Goal: Task Accomplishment & Management: Manage account settings

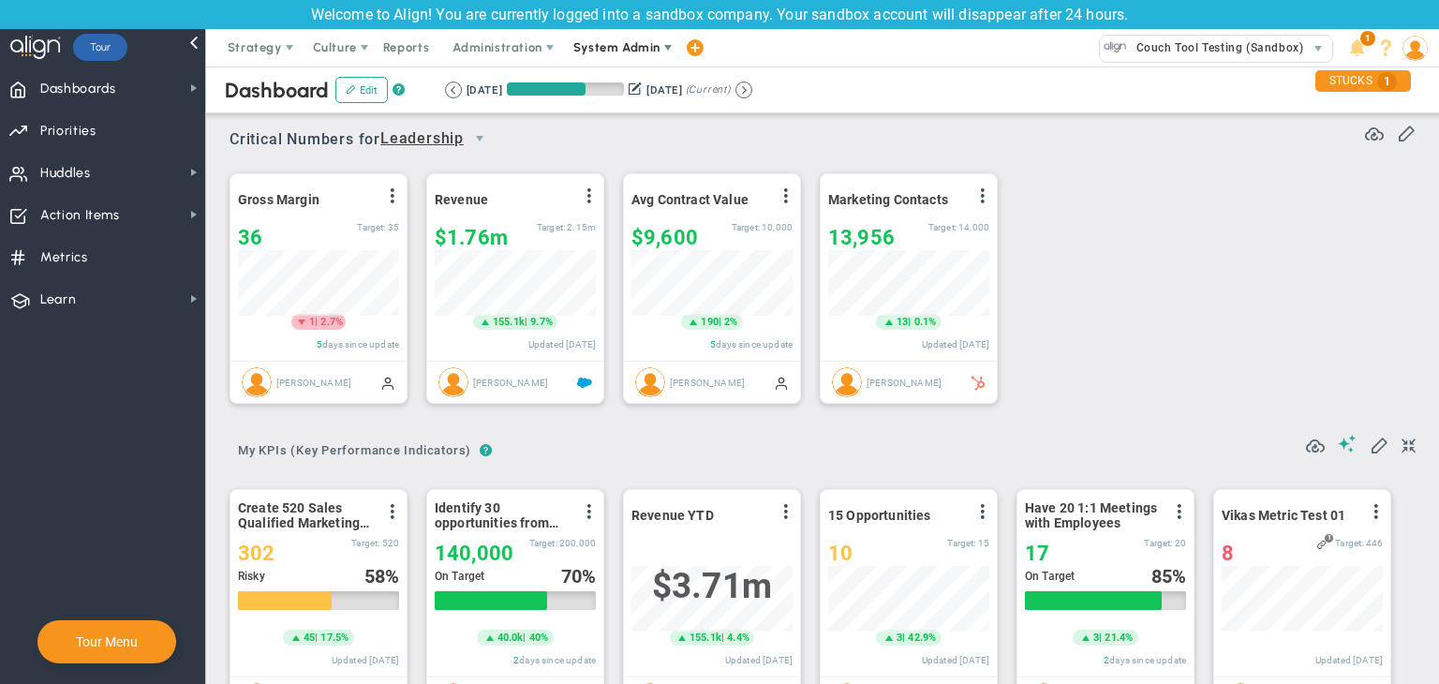
click at [629, 46] on span "System Admin" at bounding box center [616, 47] width 87 height 14
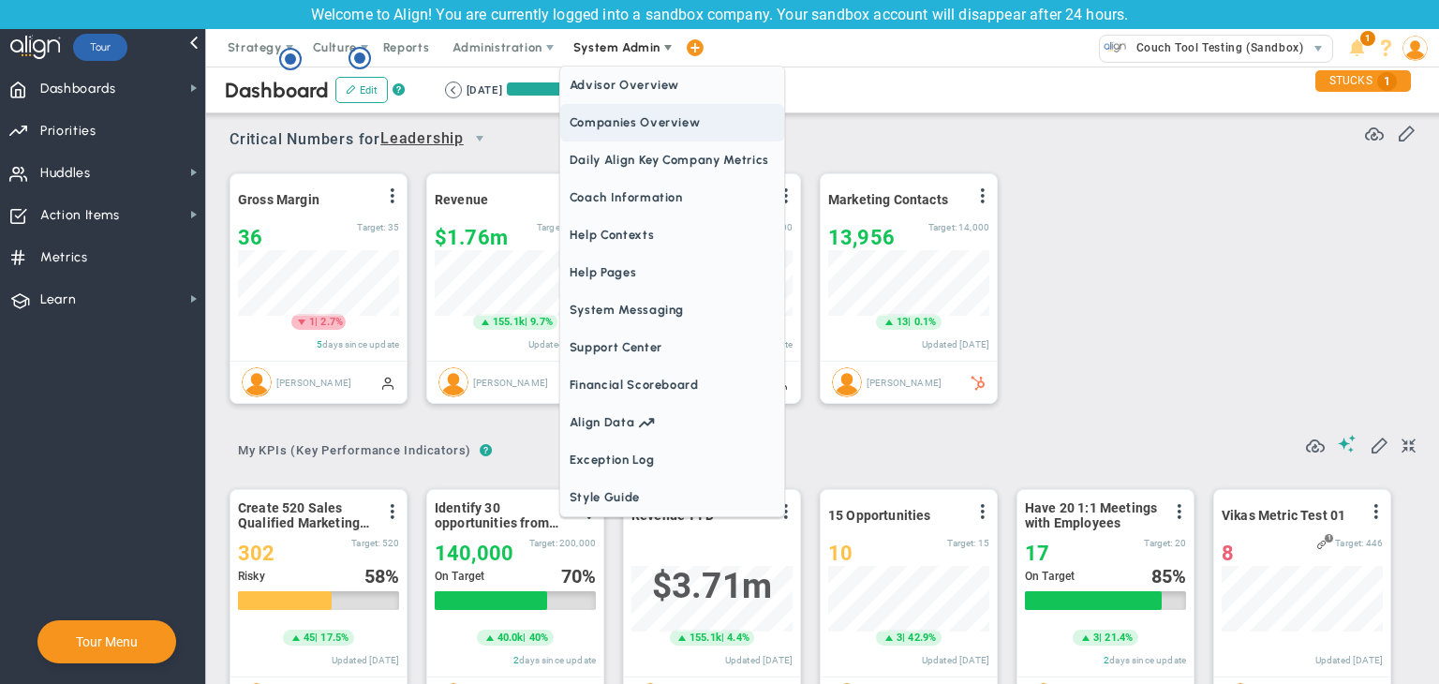
click at [633, 135] on span "Companies Overview" at bounding box center [672, 122] width 224 height 37
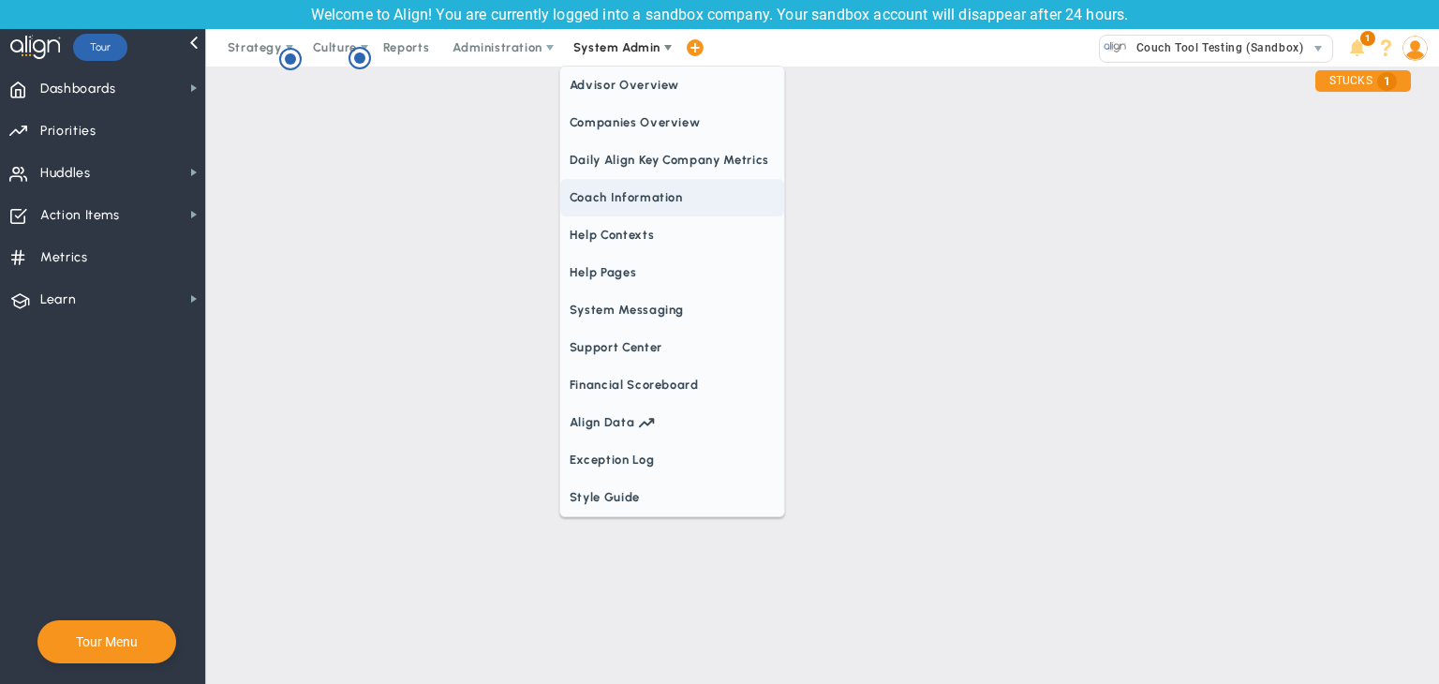
scroll to position [67, 0]
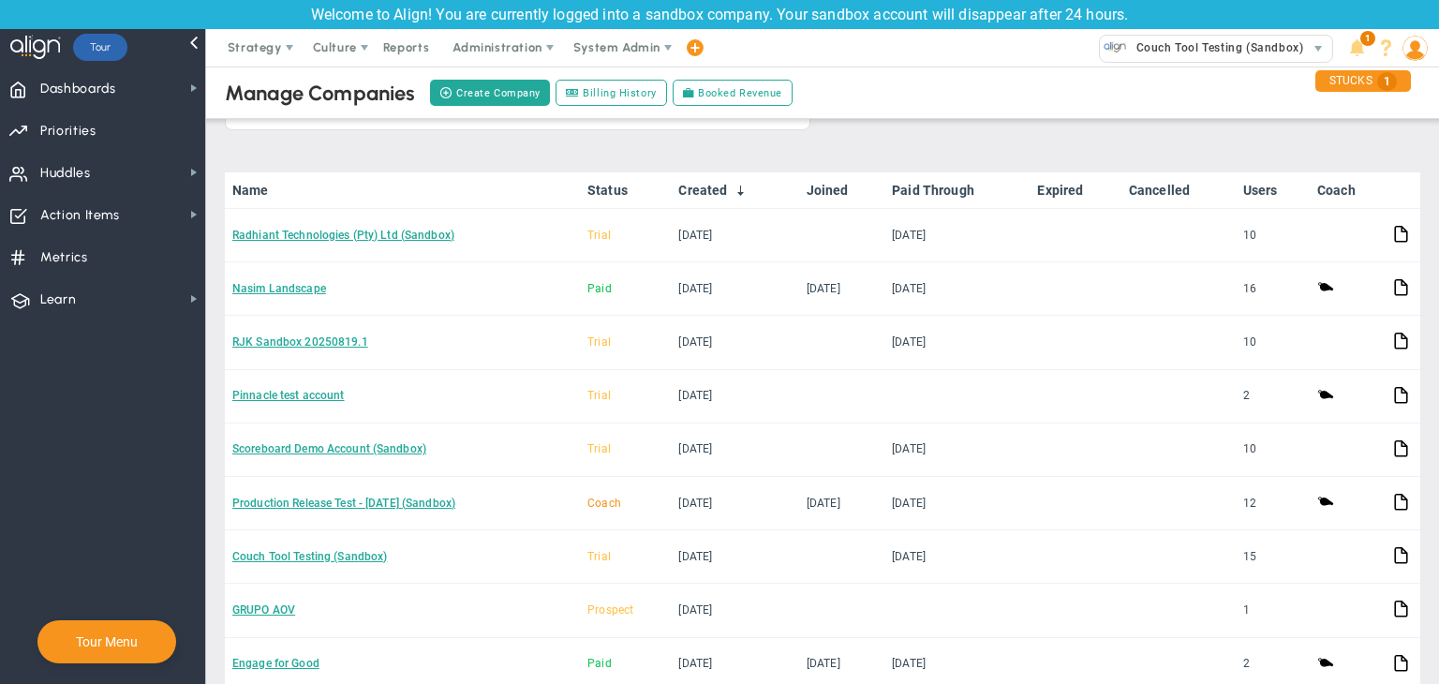
scroll to position [154, 0]
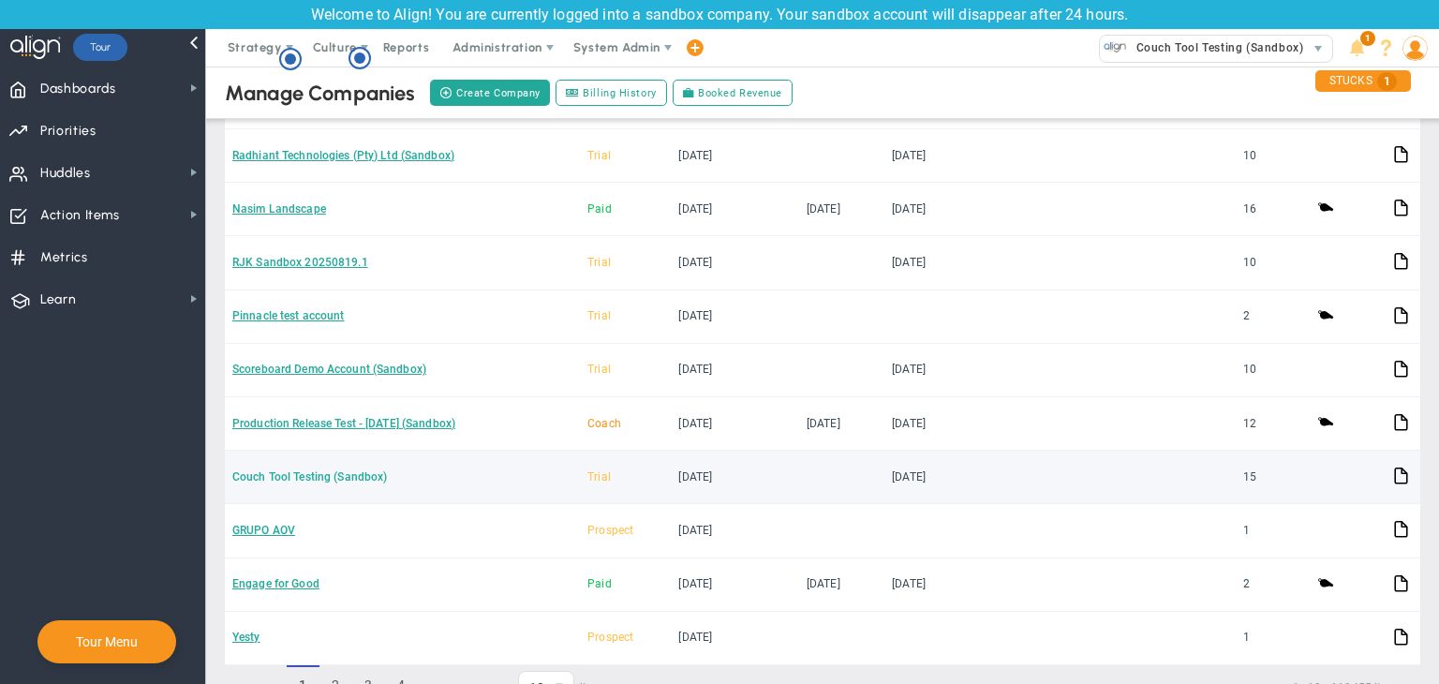
click at [303, 470] on link "Couch Tool Testing (Sandbox)" at bounding box center [309, 476] width 155 height 13
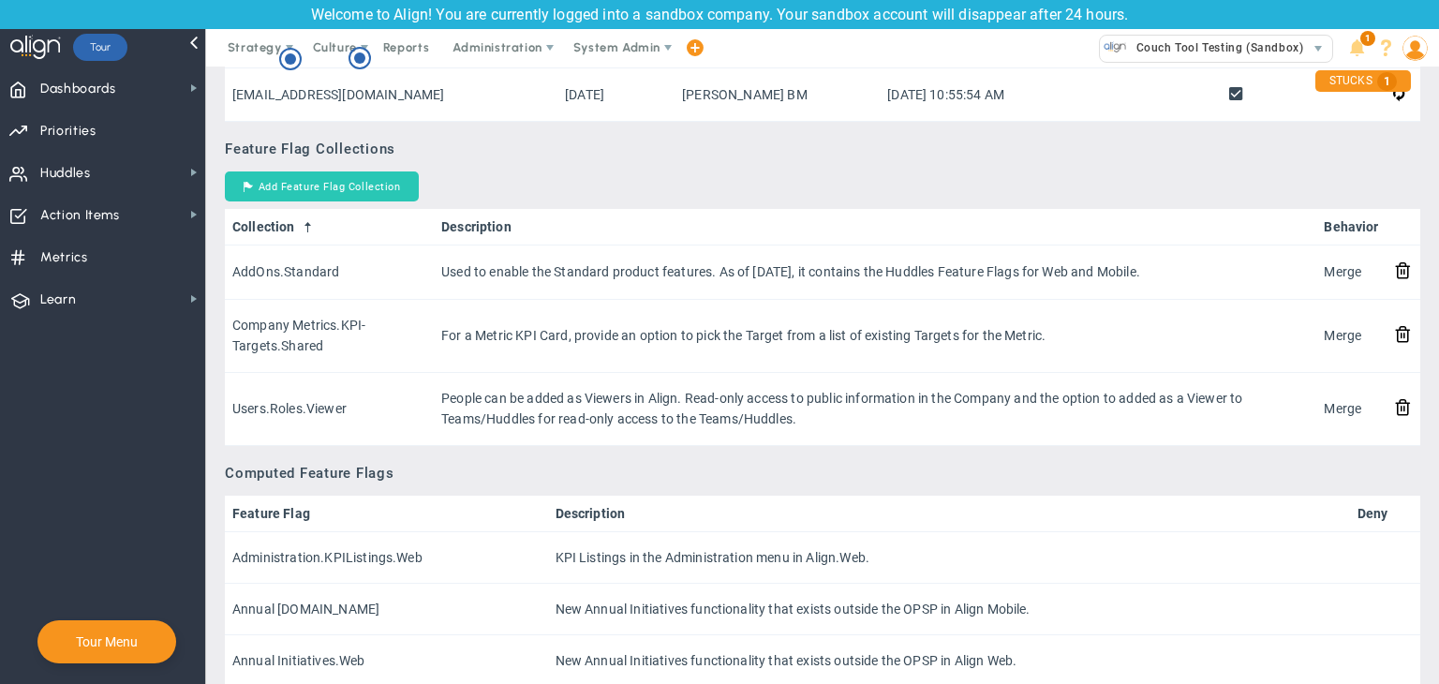
click at [401, 179] on button "Add Feature Flag Collection" at bounding box center [322, 186] width 194 height 30
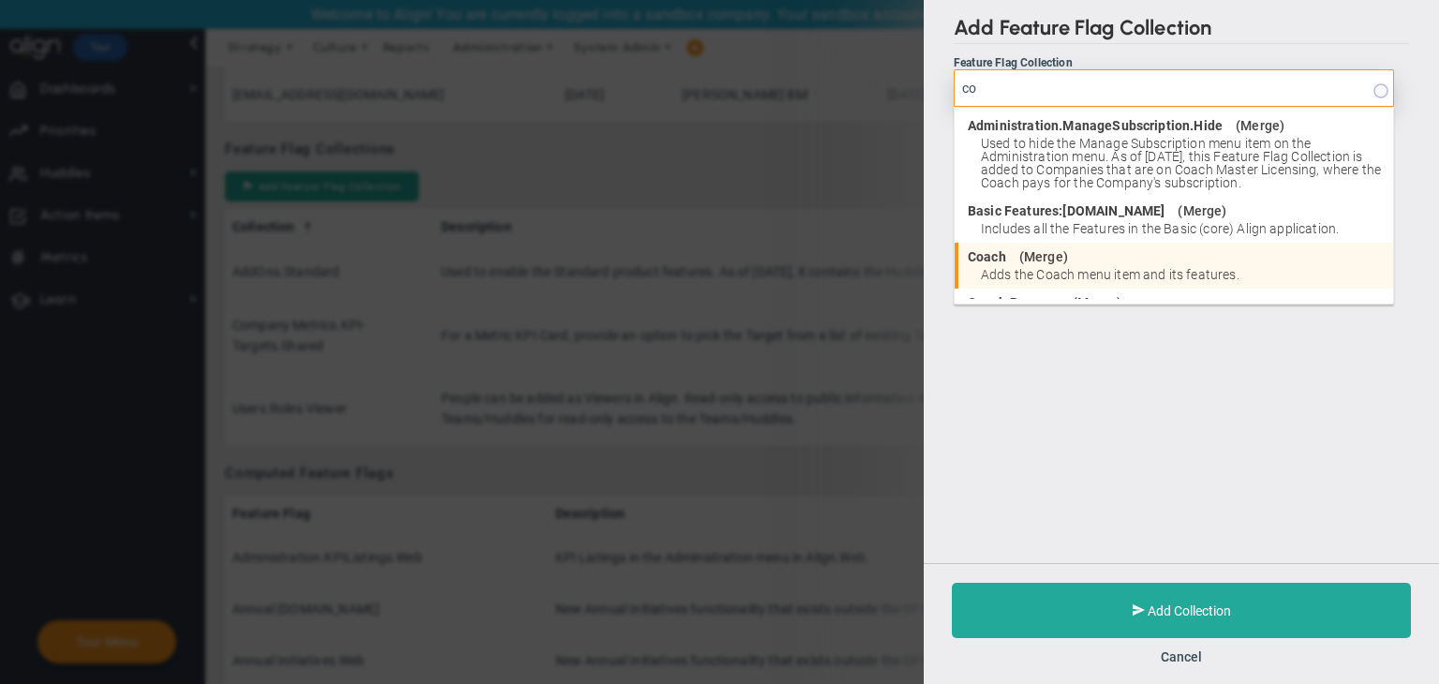
click at [1083, 264] on li "Coach ( Merge ) Adds the Coach menu item and its features." at bounding box center [1174, 266] width 438 height 46
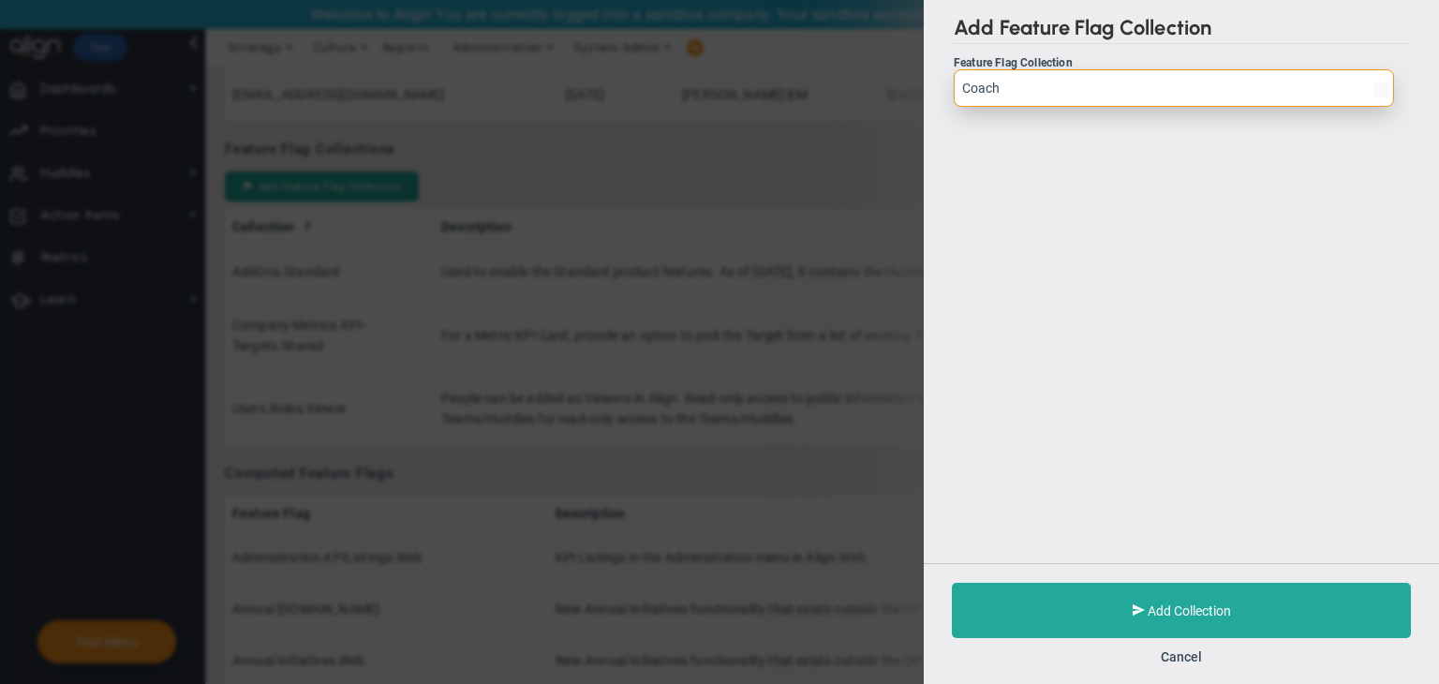
type input "Coach"
click at [1083, 264] on div "Add Feature Flag Collection Feature Flag Collection Coach Add Collection Cancel" at bounding box center [1181, 342] width 515 height 684
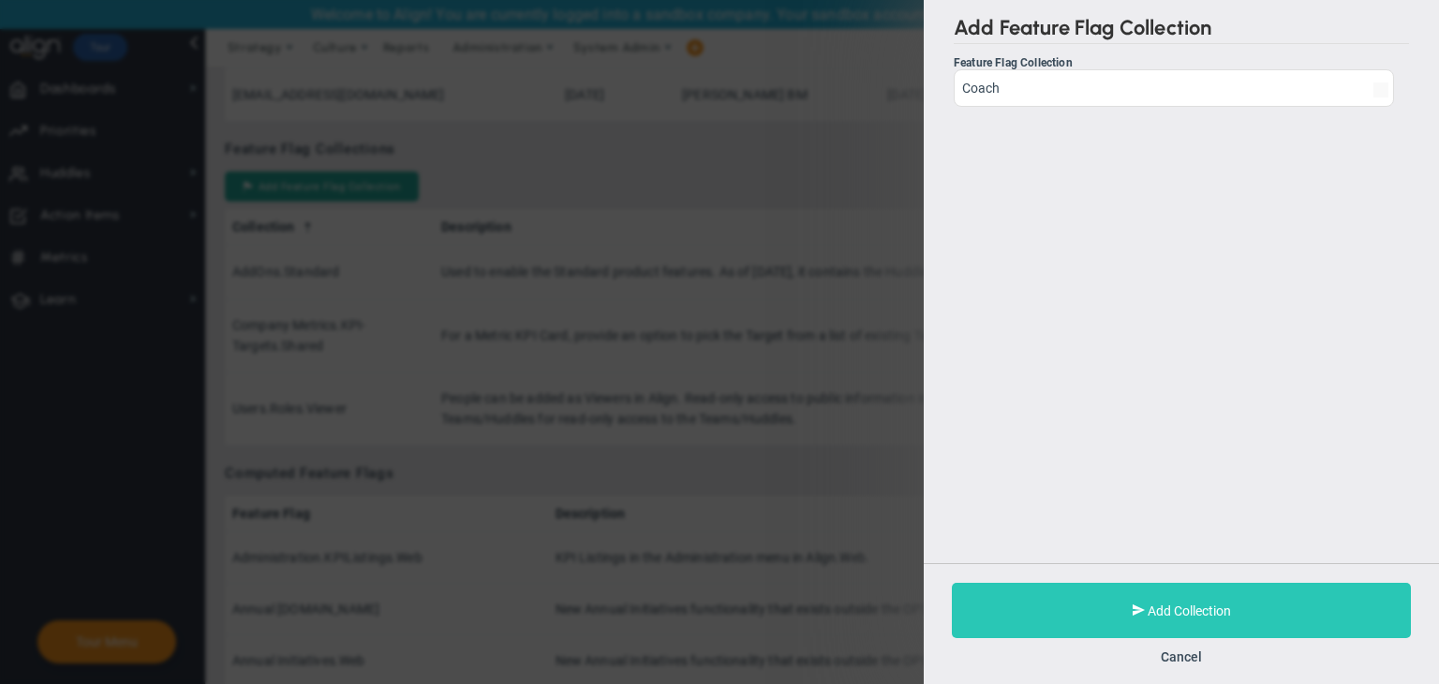
click at [1157, 596] on button "Add Collection" at bounding box center [1181, 610] width 459 height 55
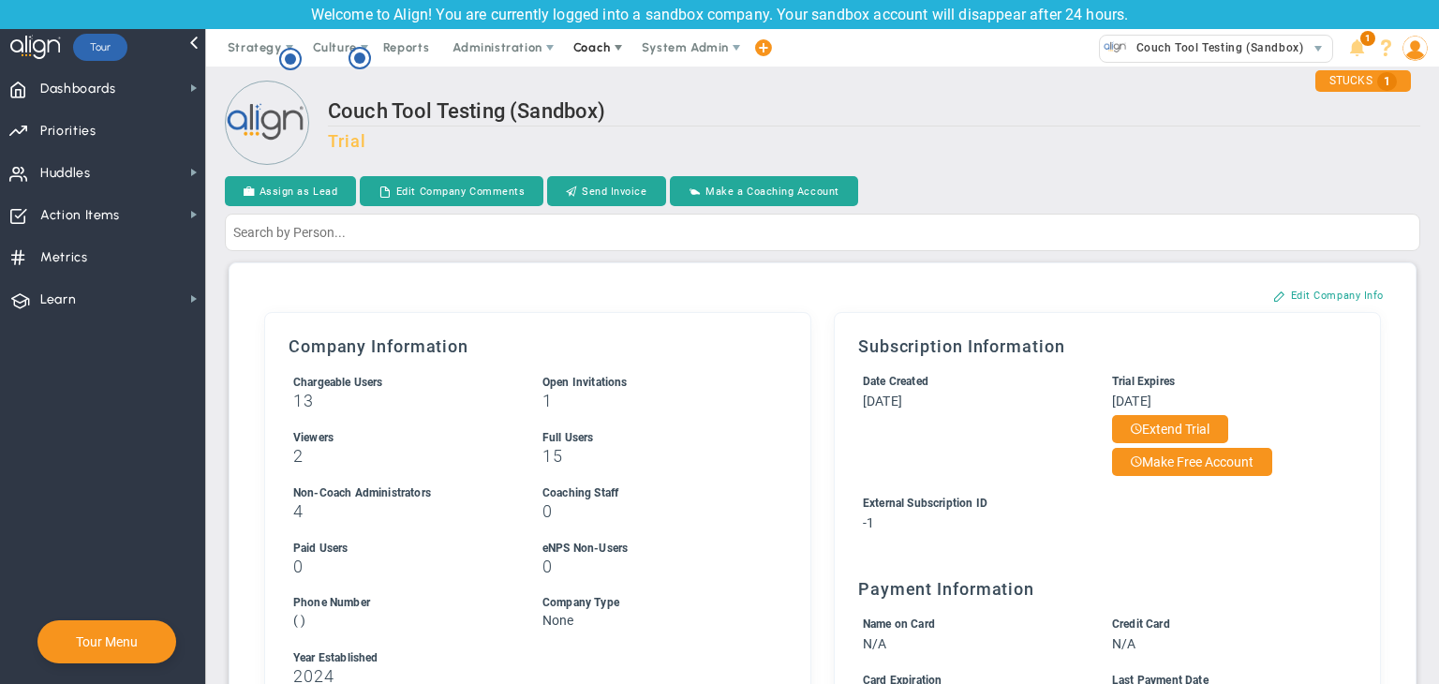
click at [601, 44] on span "Coach" at bounding box center [591, 47] width 37 height 14
click at [601, 84] on span "Schedule Meeting" at bounding box center [626, 85] width 132 height 37
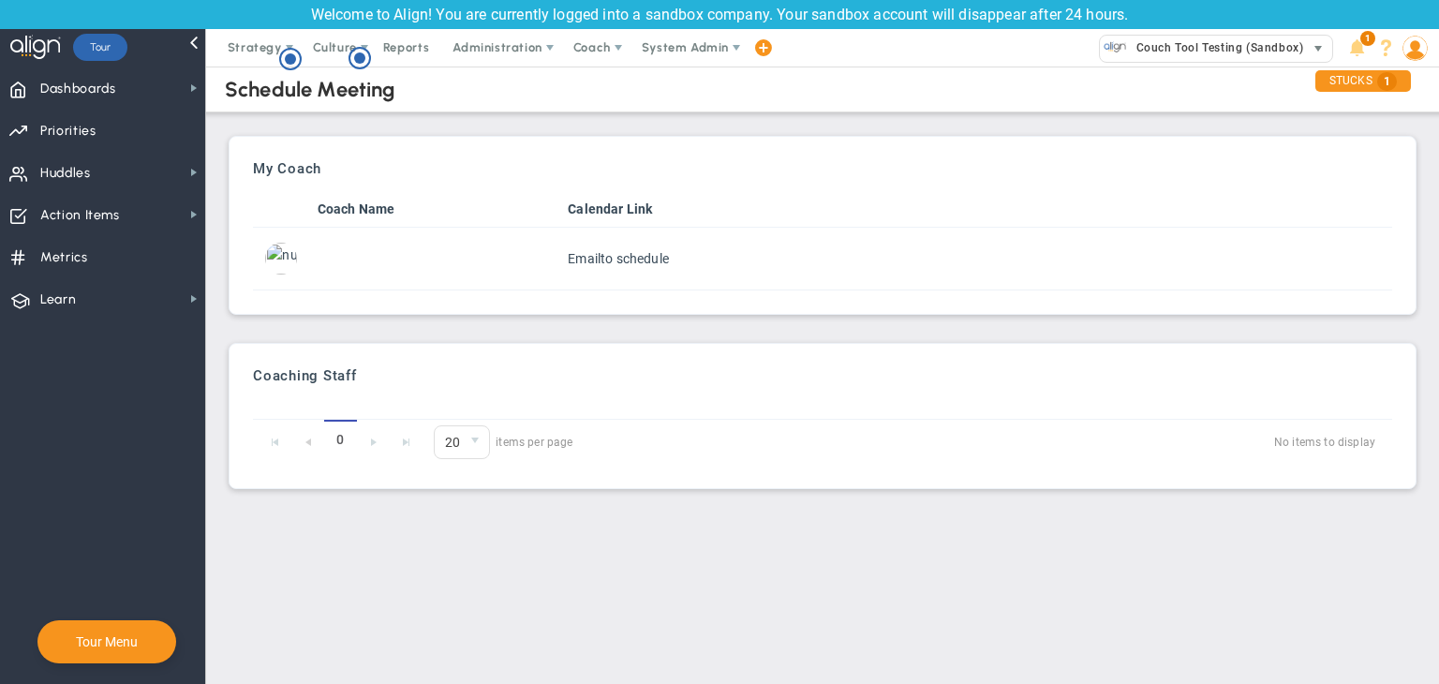
click at [1115, 50] on img at bounding box center [1115, 47] width 23 height 23
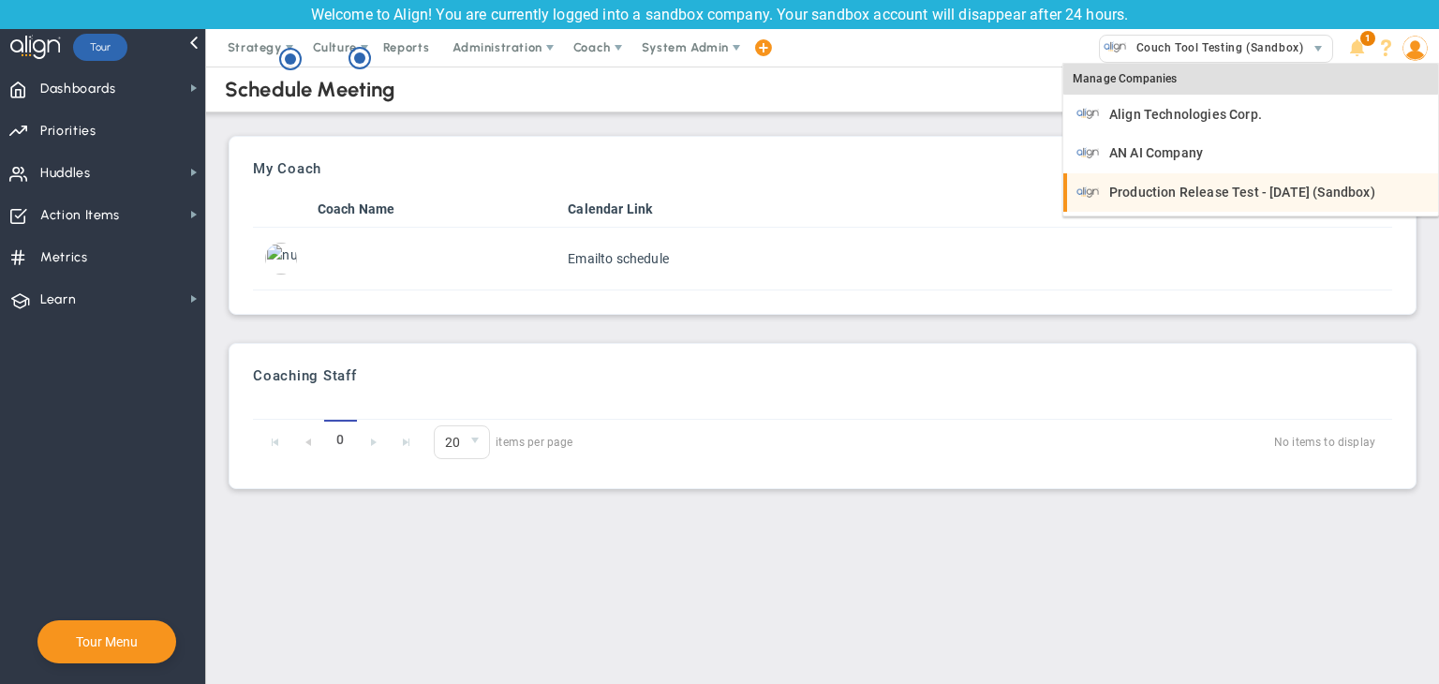
click at [1128, 177] on li "Production Release Test - [DATE] (Sandbox)" at bounding box center [1250, 192] width 375 height 39
